Goal: Transaction & Acquisition: Purchase product/service

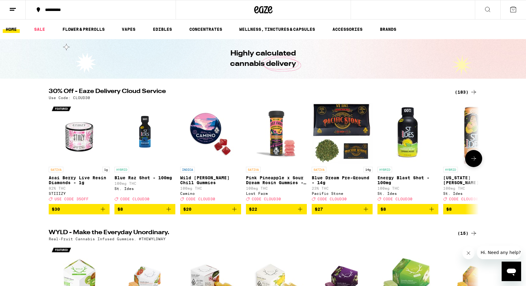
click at [281, 212] on span "$22" at bounding box center [276, 208] width 55 height 7
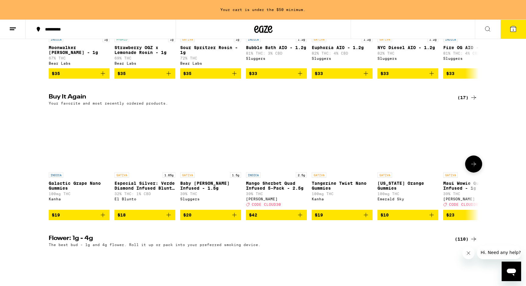
scroll to position [563, 0]
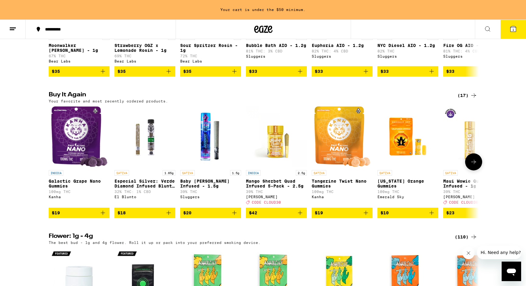
click at [279, 216] on span "$42" at bounding box center [276, 212] width 55 height 7
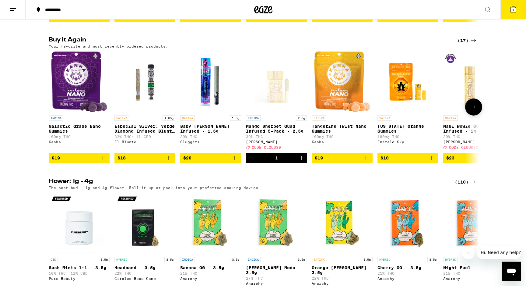
scroll to position [599, 0]
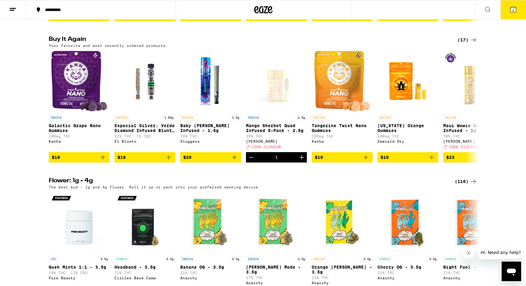
click at [203, 161] on span "$20" at bounding box center [210, 156] width 55 height 7
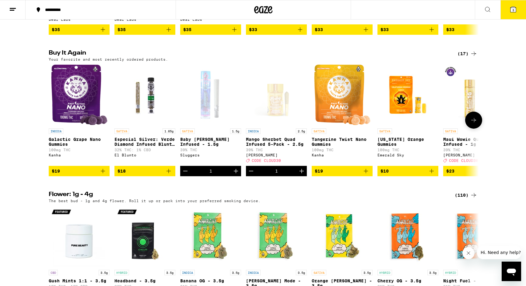
scroll to position [601, 0]
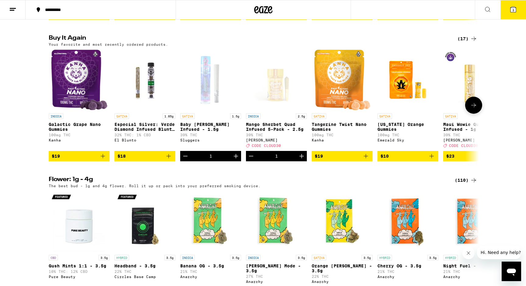
click at [471, 109] on icon at bounding box center [473, 104] width 7 height 7
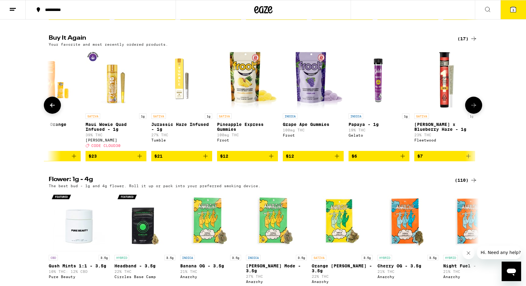
scroll to position [0, 362]
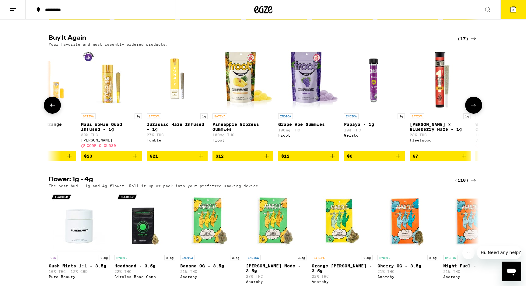
click at [52, 109] on icon at bounding box center [52, 104] width 7 height 7
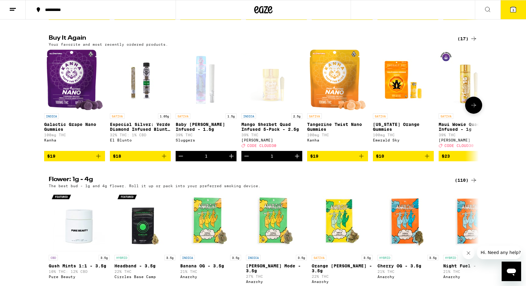
scroll to position [0, 0]
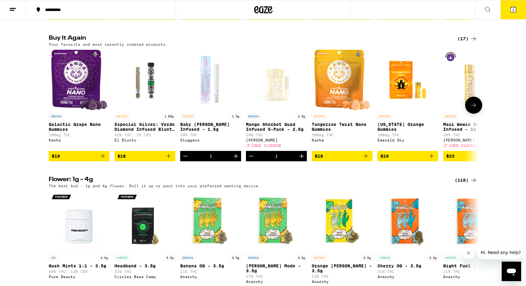
click at [475, 109] on icon at bounding box center [473, 104] width 7 height 7
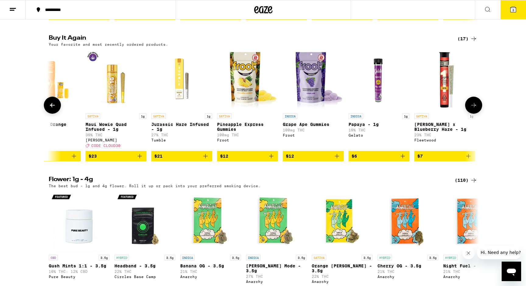
scroll to position [0, 362]
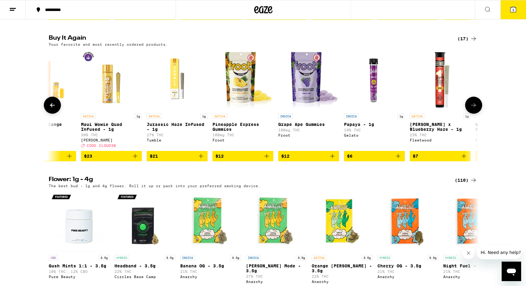
click at [95, 159] on span "$23" at bounding box center [111, 155] width 55 height 7
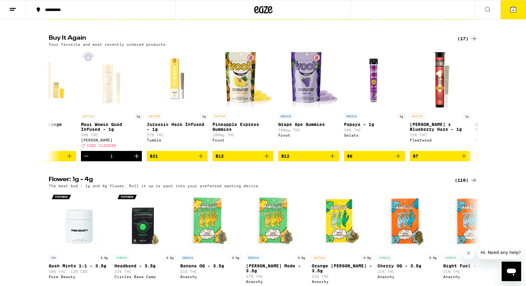
click at [510, 10] on icon at bounding box center [513, 9] width 7 height 7
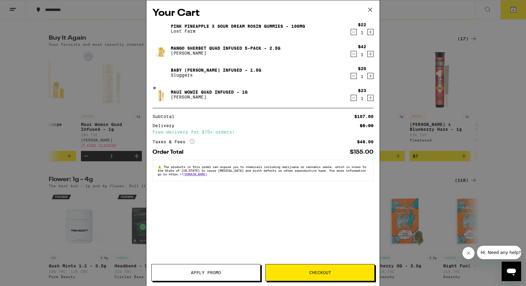
click at [182, 276] on button "Apply Promo" at bounding box center [205, 272] width 109 height 17
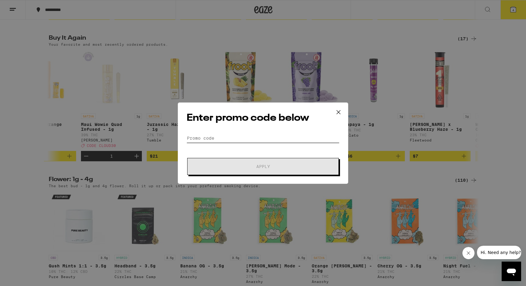
click at [198, 134] on input "Promo Code" at bounding box center [263, 137] width 153 height 9
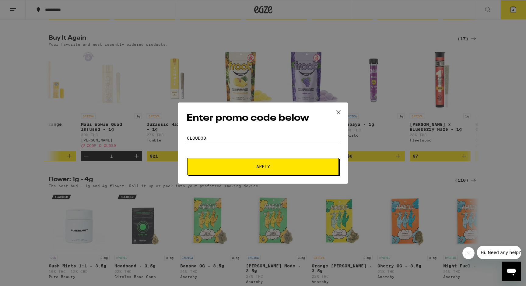
type input "CLOUD30"
click at [187, 158] on button "Apply" at bounding box center [263, 166] width 152 height 17
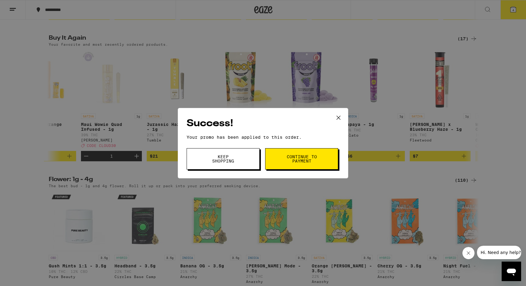
click at [223, 161] on span "Keep Shopping" at bounding box center [223, 158] width 31 height 9
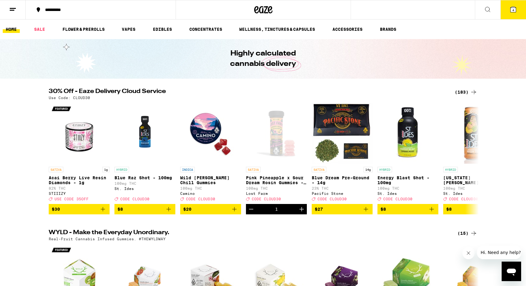
click at [506, 11] on button "4" at bounding box center [513, 9] width 26 height 19
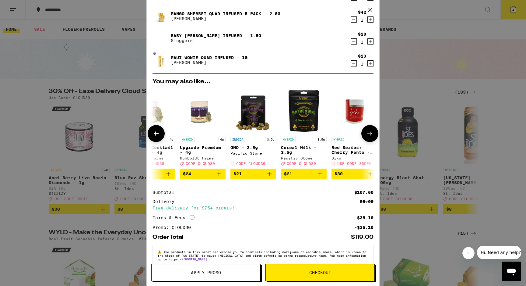
scroll to position [48, 0]
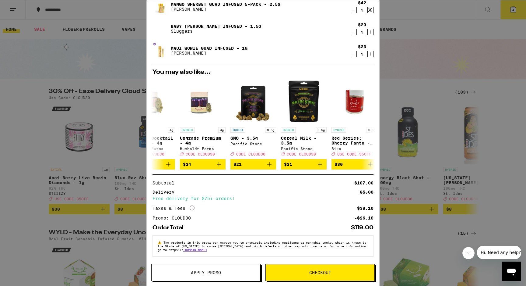
click at [305, 270] on button "Checkout" at bounding box center [319, 272] width 109 height 17
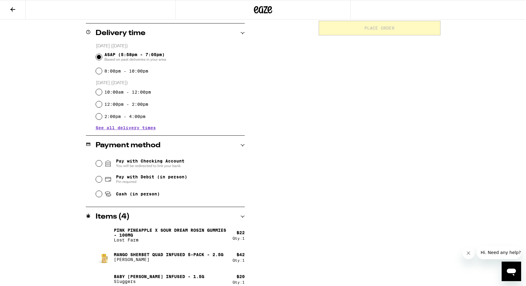
scroll to position [175, 0]
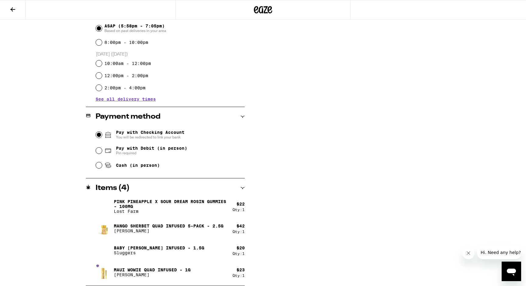
click at [97, 136] on input "Pay with Checking Account You will be redirected to link your bank" at bounding box center [99, 134] width 6 height 6
click at [490, 251] on span "Hi. Need any help?" at bounding box center [501, 252] width 40 height 5
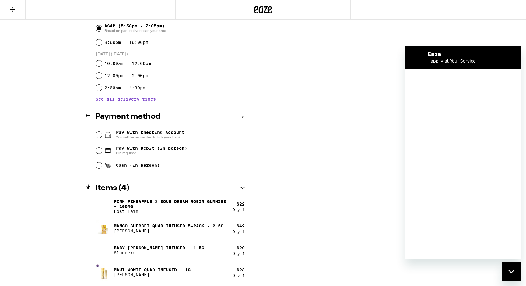
scroll to position [0, 0]
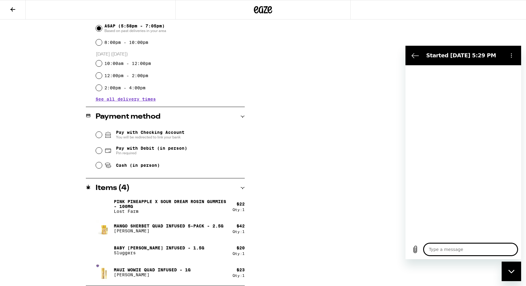
type textarea "x"
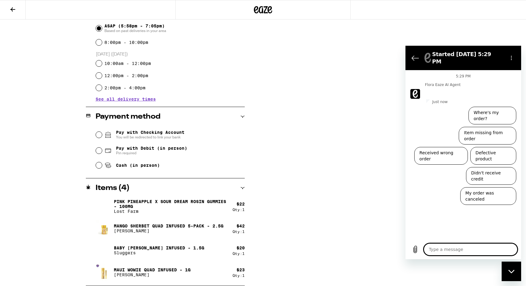
type textarea "H"
type textarea "x"
type textarea "He"
type textarea "x"
type textarea "Hey"
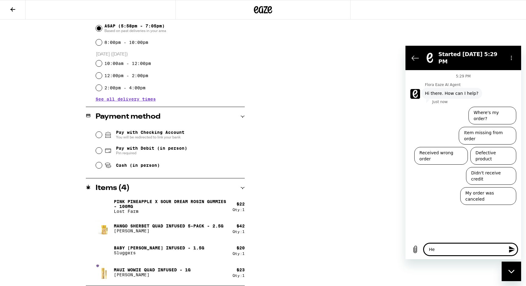
type textarea "x"
type textarea "Hey"
type textarea "x"
type textarea "Hey i"
type textarea "x"
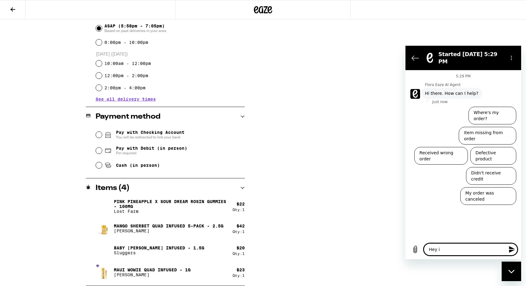
type textarea "Hey is"
type textarea "x"
type textarea "Hey is"
type textarea "x"
type textarea "Hey is"
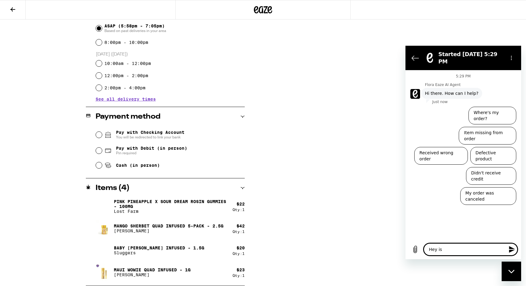
type textarea "x"
type textarea "Hey i"
type textarea "x"
type textarea "Hey"
type textarea "x"
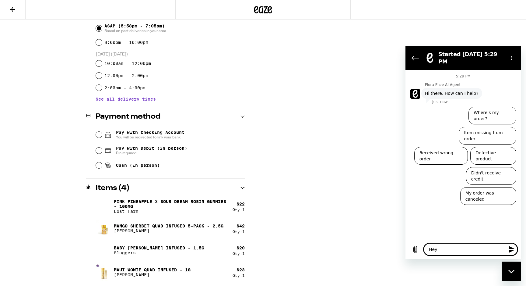
type textarea "Hey"
type textarea "x"
type textarea "Hey,"
type textarea "x"
type textarea "Hey,"
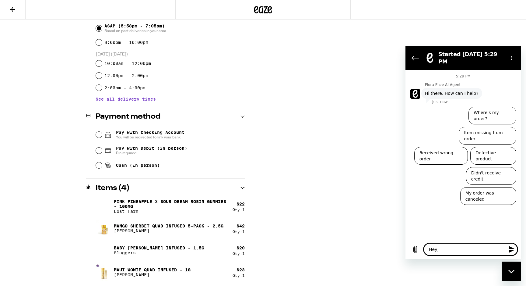
type textarea "x"
type textarea "Hey, I"
type textarea "x"
type textarea "Hey, Is"
type textarea "x"
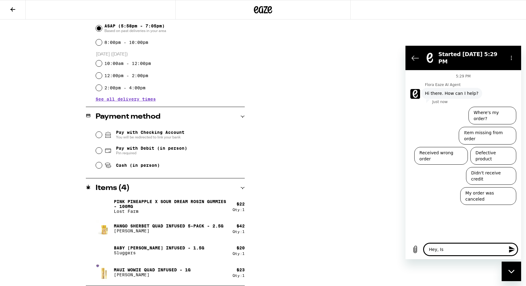
type textarea "Hey, Is"
type textarea "x"
type textarea "Hey, Is i"
type textarea "x"
type textarea "Hey, Is it"
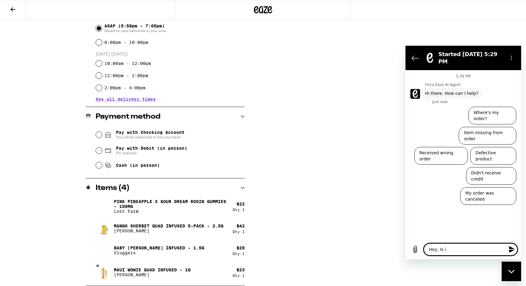
type textarea "x"
type textarea "Hey, Is it"
type textarea "x"
type textarea "Hey, Is it p"
type textarea "x"
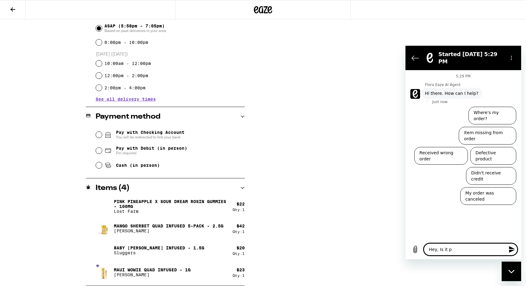
type textarea "Hey, Is it po"
type textarea "x"
type textarea "Hey, Is it pos"
type textarea "x"
type textarea "Hey, Is it poss"
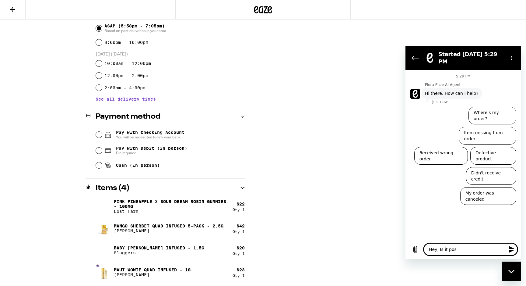
type textarea "x"
type textarea "Hey, Is it possi"
type textarea "x"
type textarea "Hey, Is it possib"
type textarea "x"
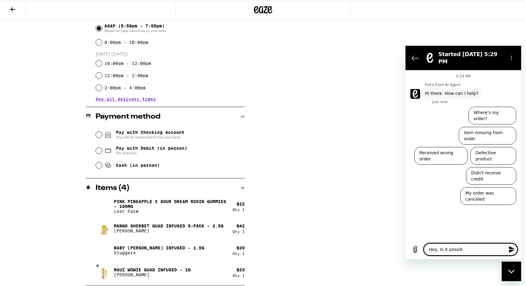
type textarea "Hey, Is it possibl"
type textarea "x"
type textarea "Hey, Is it possible"
type textarea "x"
type textarea "Hey, Is it possible"
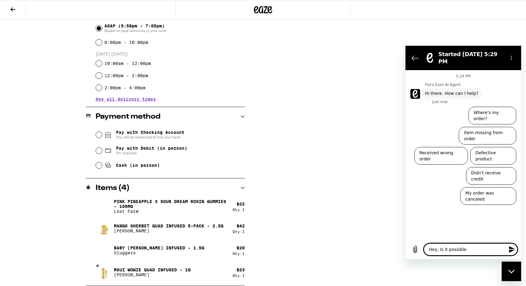
type textarea "x"
type textarea "Hey, Is it possible t"
type textarea "x"
type textarea "Hey, Is it possible to"
type textarea "x"
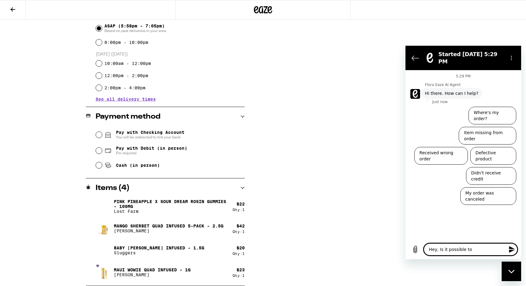
type textarea "Hey, Is it possible to"
type textarea "x"
type textarea "Hey, Is it possible to y"
type textarea "x"
type textarea "Hey, Is it possible to yo"
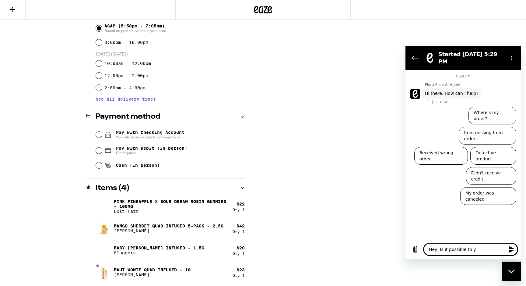
type textarea "x"
type textarea "Hey, Is it possible to you"
type textarea "x"
type textarea "Hey, Is it possible to you"
type textarea "x"
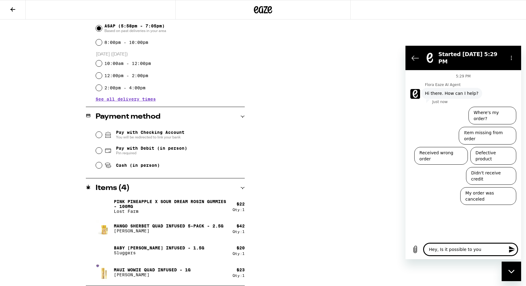
type textarea "Hey, Is it possible to you v"
type textarea "x"
type textarea "Hey, Is it possible to you ve"
type textarea "x"
type textarea "Hey, Is it possible to you ven"
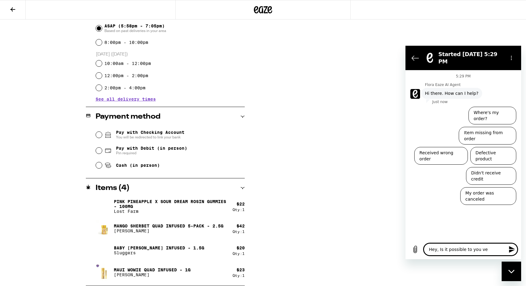
type textarea "x"
type textarea "Hey, Is it possible to you ve"
type textarea "x"
type textarea "Hey, Is it possible to you v"
type textarea "x"
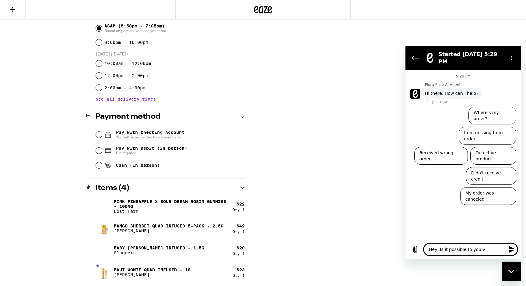
type textarea "Hey, Is it possible to you"
type textarea "x"
type textarea "Hey, Is it possible to you C"
type textarea "x"
type textarea "Hey, Is it possible to you Ca"
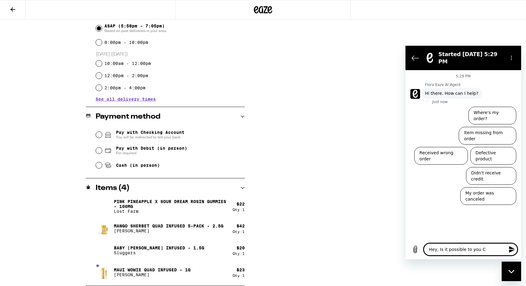
type textarea "x"
type textarea "Hey, Is it possible to you Cas"
type textarea "x"
type textarea "Hey, Is it possible to you Cash"
type textarea "x"
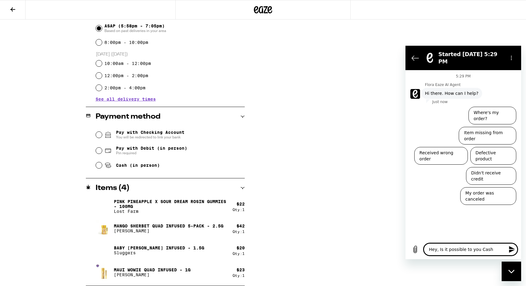
type textarea "Hey, Is it possible to you Cash"
type textarea "x"
type textarea "Hey, Is it possible to you Cash A"
type textarea "x"
type textarea "Hey, Is it possible to you Cash Ap"
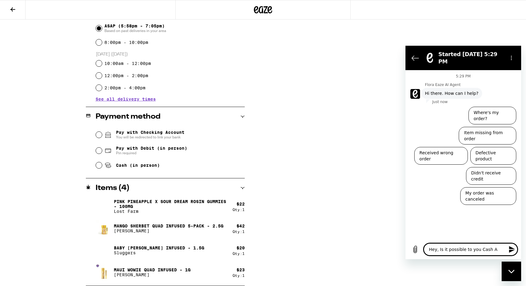
type textarea "x"
type textarea "Hey, Is it possible to you Cash App"
type textarea "x"
type textarea "Hey, Is it possible to you Cash App"
type textarea "x"
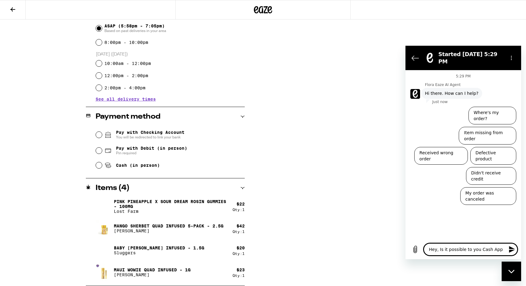
type textarea "Hey, Is it possible to you Cash App o"
type textarea "x"
type textarea "Hey, Is it possible to you Cash App or"
type textarea "x"
type textarea "Hey, Is it possible to you Cash App or"
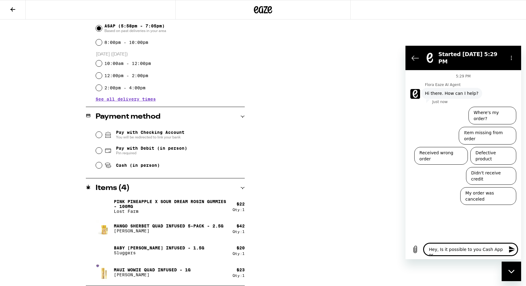
type textarea "x"
type textarea "Hey, Is it possible to you Cash App or V"
type textarea "x"
type textarea "Hey, Is it possible to you Cash App or Ve"
type textarea "x"
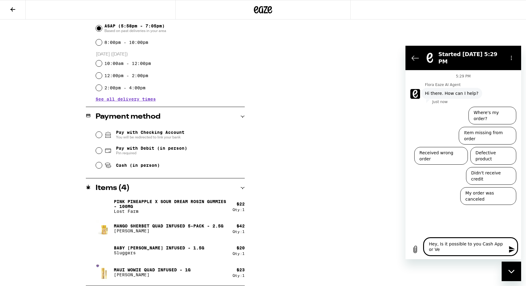
type textarea "Hey, Is it possible to you Cash App or Ven"
type textarea "x"
type textarea "Hey, Is it possible to you Cash App or Venm"
type textarea "x"
type textarea "Hey, Is it possible to you Cash App or Venmo"
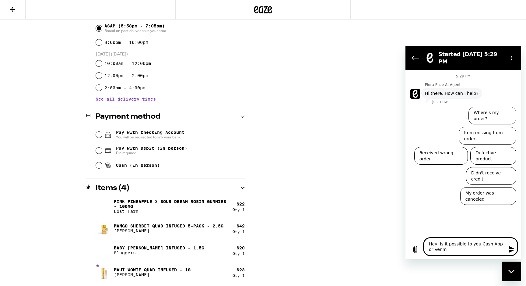
type textarea "x"
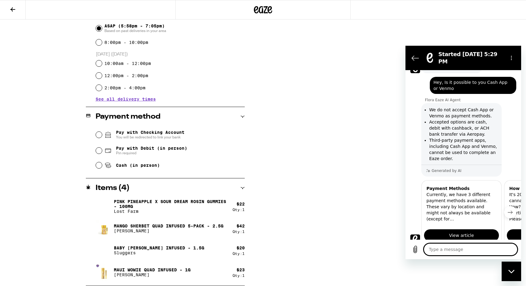
type textarea "x"
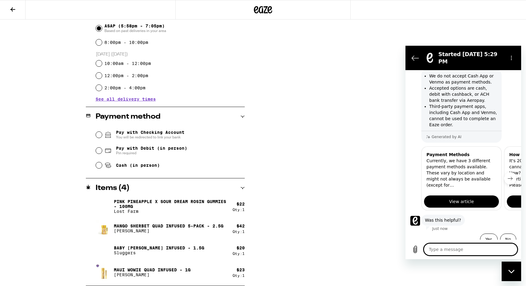
scroll to position [61, 0]
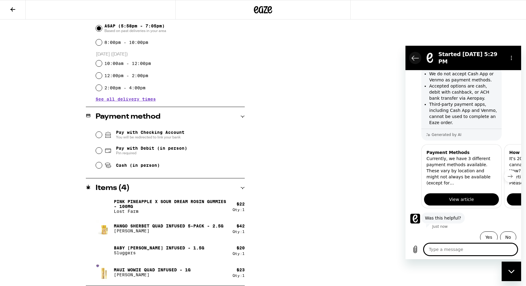
click at [410, 55] on button "Back to the conversation list" at bounding box center [415, 58] width 12 height 12
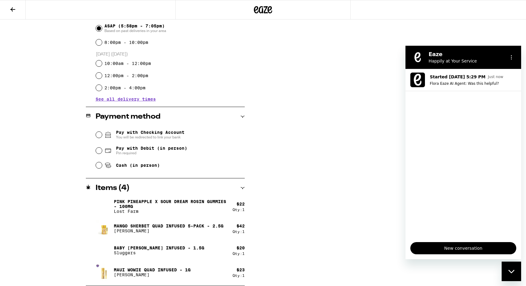
click at [337, 60] on div "Subtotal $107.00 Delivery $5.00 Free delivery for $75+ orders! Taxes & Fees Mor…" at bounding box center [380, 91] width 122 height 387
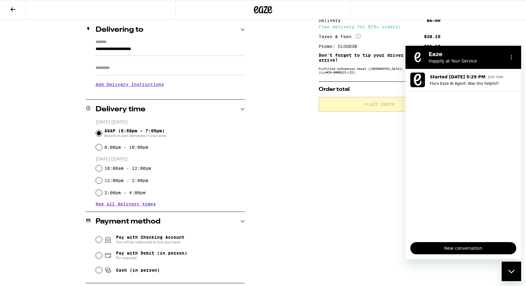
scroll to position [0, 0]
